Goal: Information Seeking & Learning: Learn about a topic

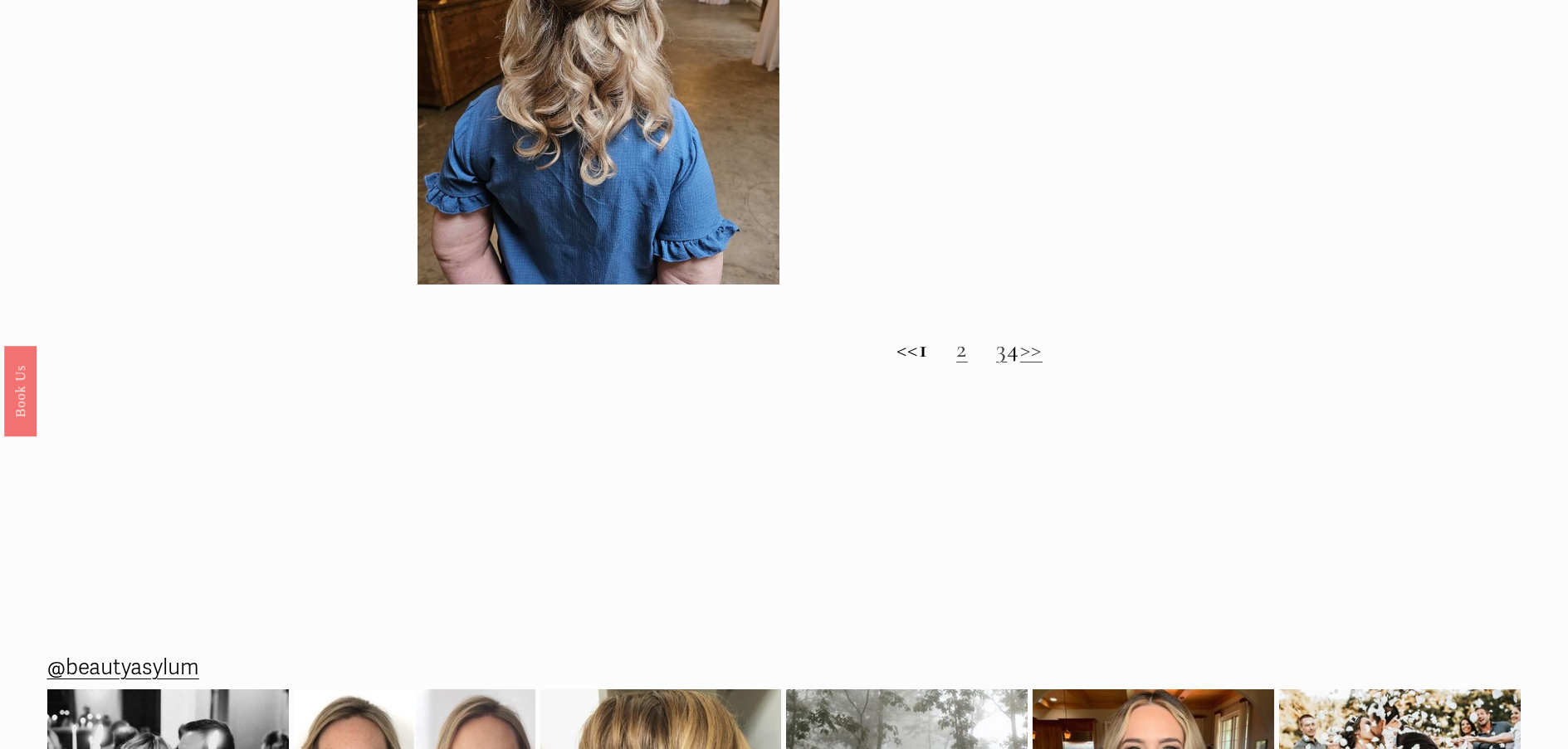
scroll to position [1659, 0]
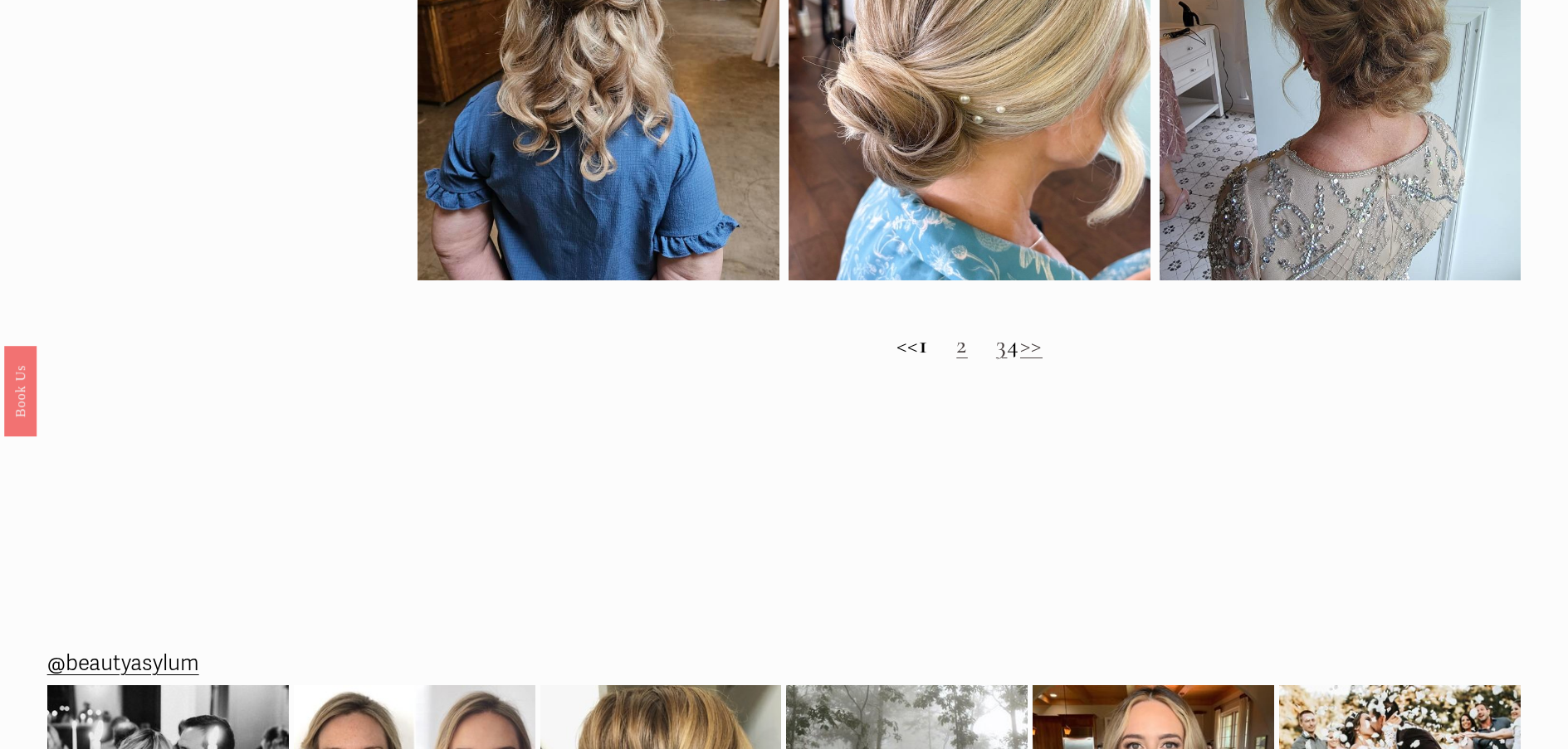
click at [956, 359] on link "2" at bounding box center [962, 345] width 11 height 31
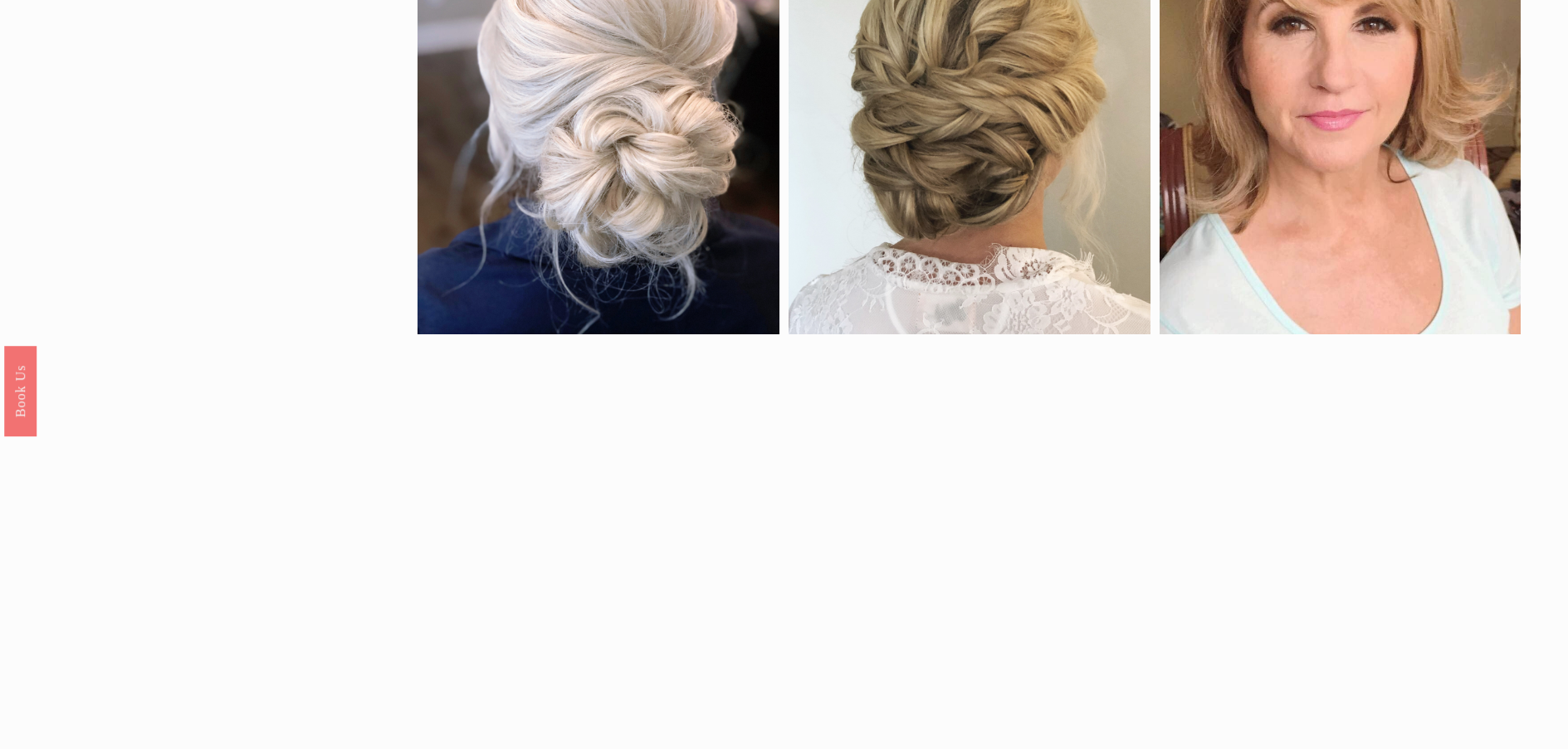
scroll to position [581, 0]
